Goal: Check status: Check status

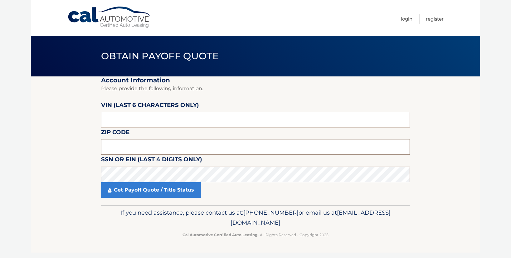
drag, startPoint x: 133, startPoint y: 142, endPoint x: 134, endPoint y: 139, distance: 3.6
click at [133, 142] on input "text" at bounding box center [255, 147] width 309 height 16
type input "11565"
drag, startPoint x: 137, startPoint y: 118, endPoint x: 125, endPoint y: 118, distance: 12.2
click at [125, 118] on input "text" at bounding box center [255, 120] width 309 height 16
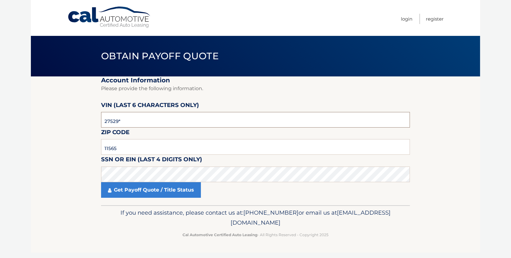
type input "275290"
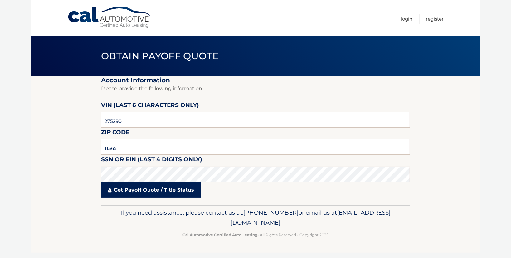
click at [176, 192] on link "Get Payoff Quote / Title Status" at bounding box center [151, 190] width 100 height 16
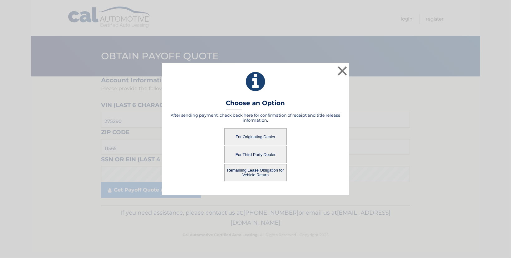
click at [260, 135] on button "For Originating Dealer" at bounding box center [255, 136] width 62 height 17
click at [259, 137] on button "For Originating Dealer" at bounding box center [255, 136] width 62 height 17
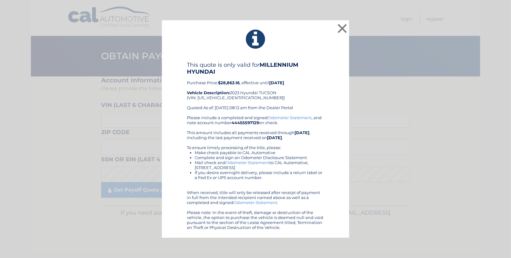
click at [312, 178] on li "If you desire overnight delivery, please include a return label or a Fed Ex or …" at bounding box center [259, 175] width 129 height 10
click at [220, 97] on div "This quote is only valid for MILLENNIUM HYUNDAI Purchase Price: $28,863.16 , ef…" at bounding box center [255, 88] width 137 height 54
copy div "[US_VEHICLE_IDENTIFICATION_NUMBER]"
click at [343, 26] on button "×" at bounding box center [342, 28] width 12 height 12
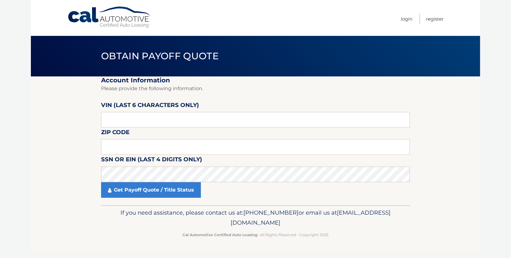
click at [143, 27] on link "Cal Automotive" at bounding box center [109, 17] width 84 height 22
